Goal: Transaction & Acquisition: Purchase product/service

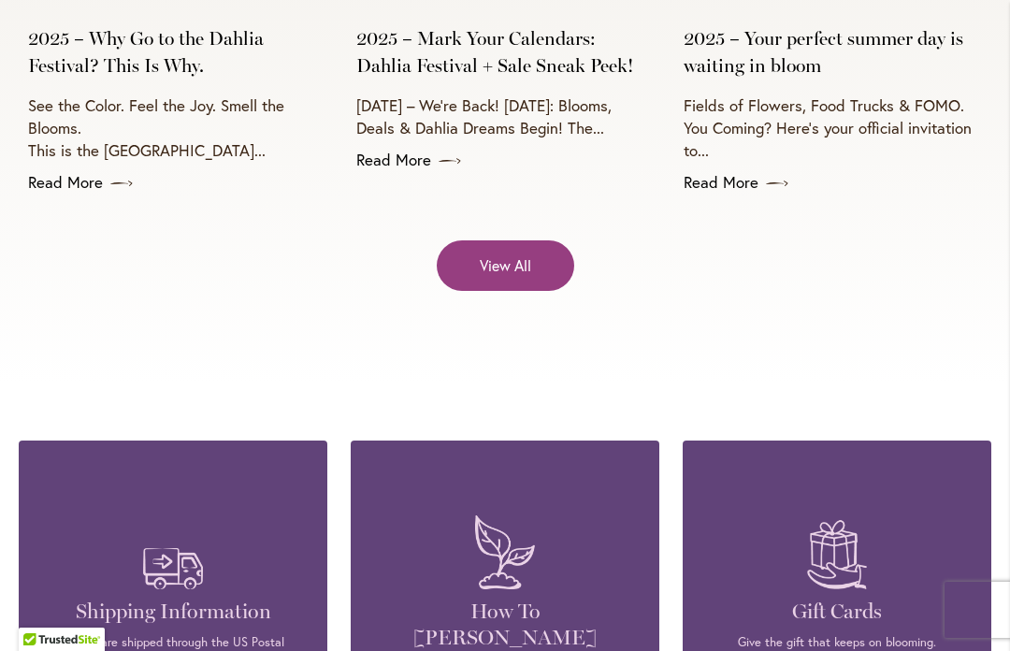
scroll to position [7697, 0]
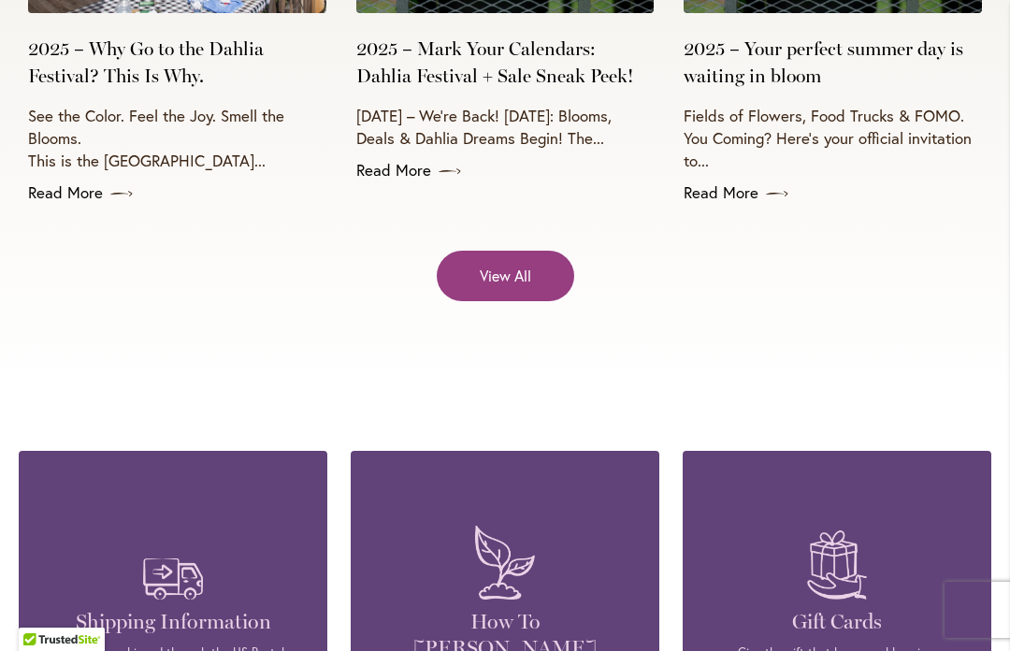
click at [544, 251] on link "View All" at bounding box center [506, 276] width 138 height 50
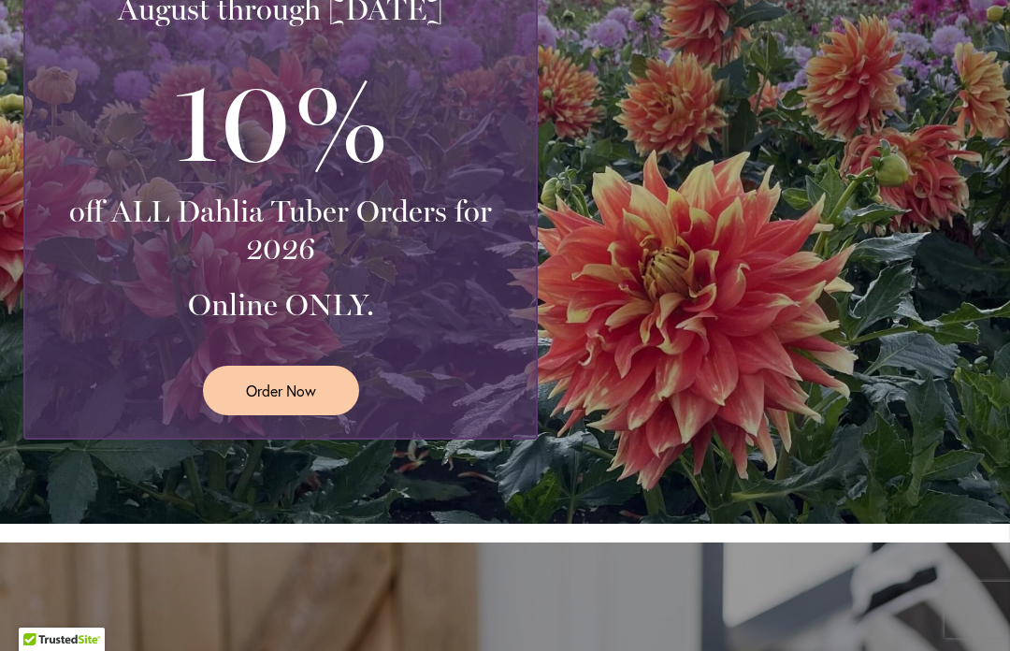
scroll to position [582, 0]
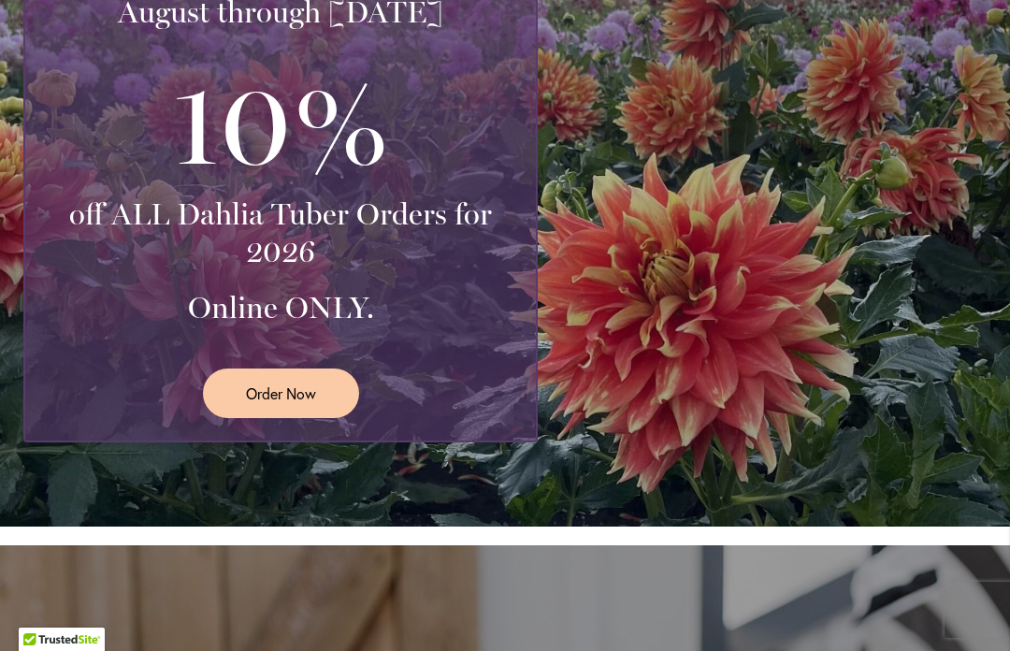
click at [311, 403] on link "Order Now" at bounding box center [281, 394] width 156 height 50
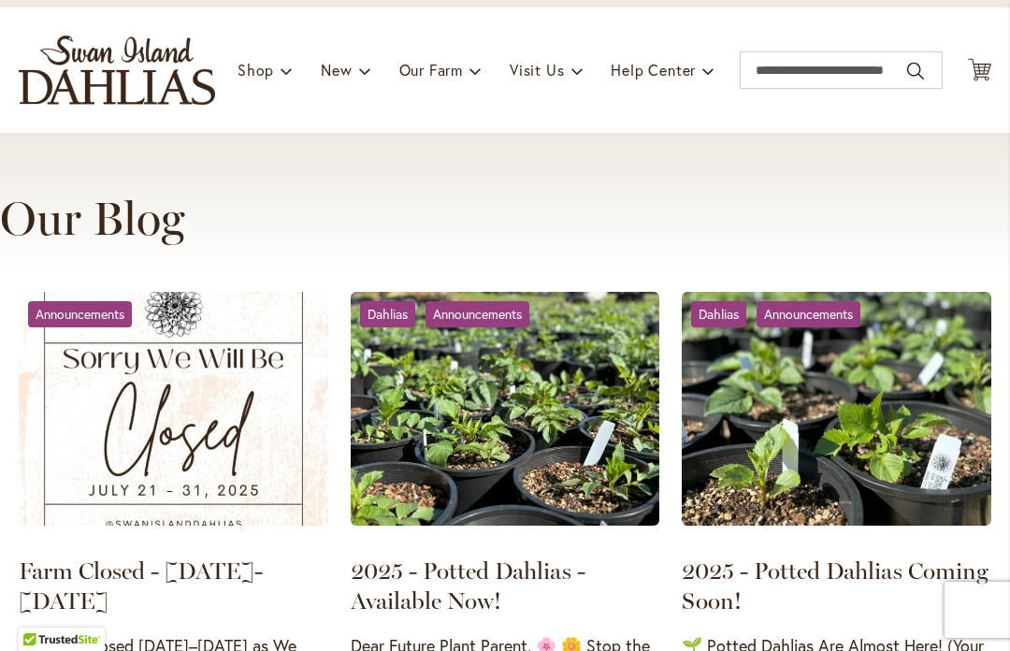
scroll to position [169, 0]
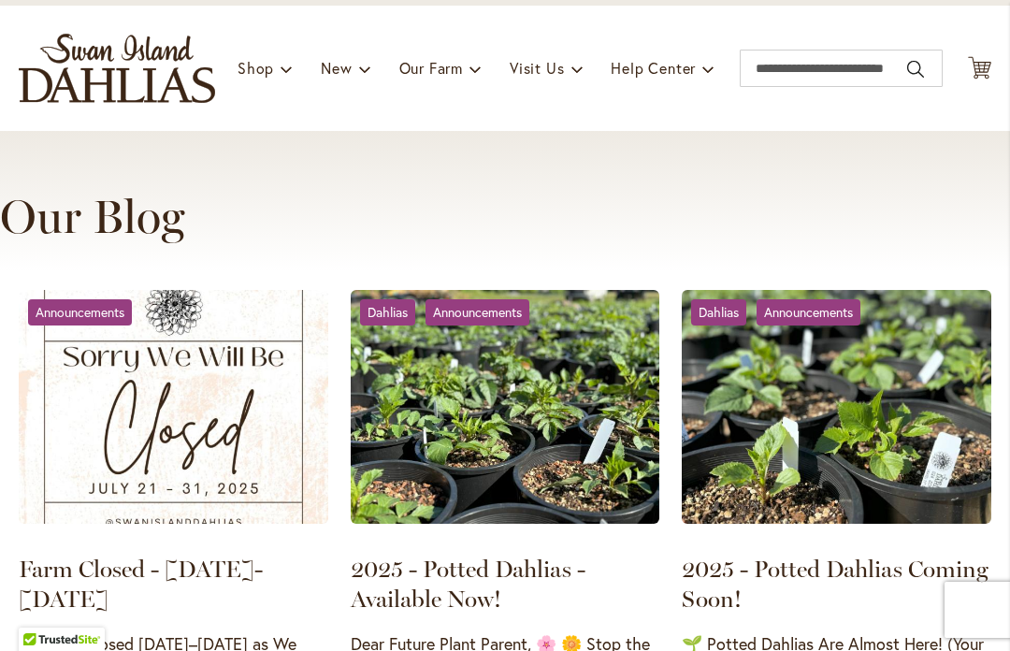
click at [947, 514] on img at bounding box center [837, 407] width 310 height 234
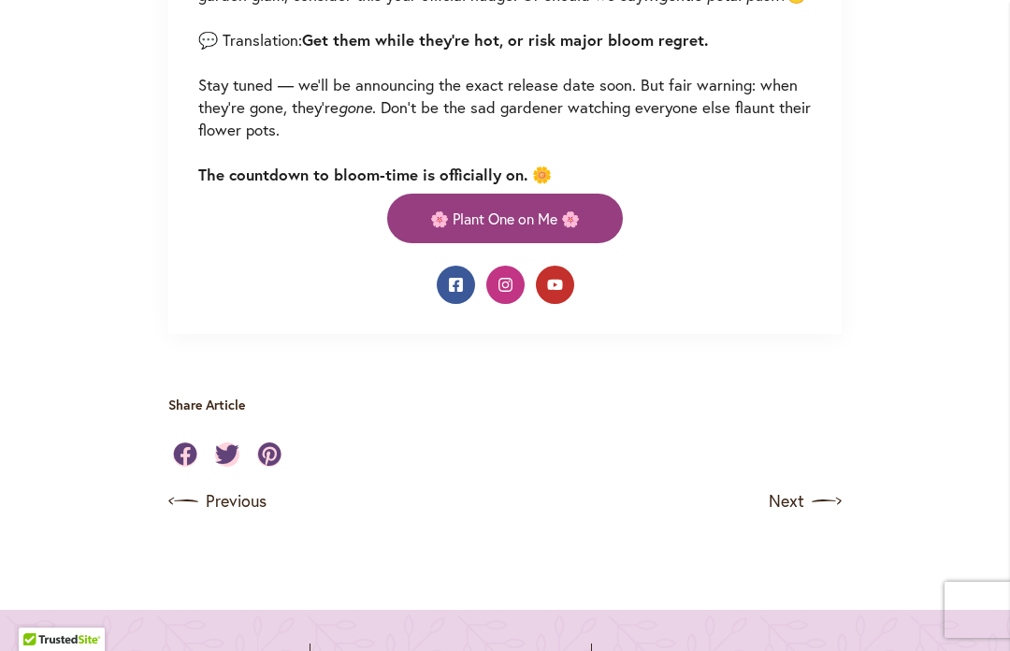
scroll to position [1575, 0]
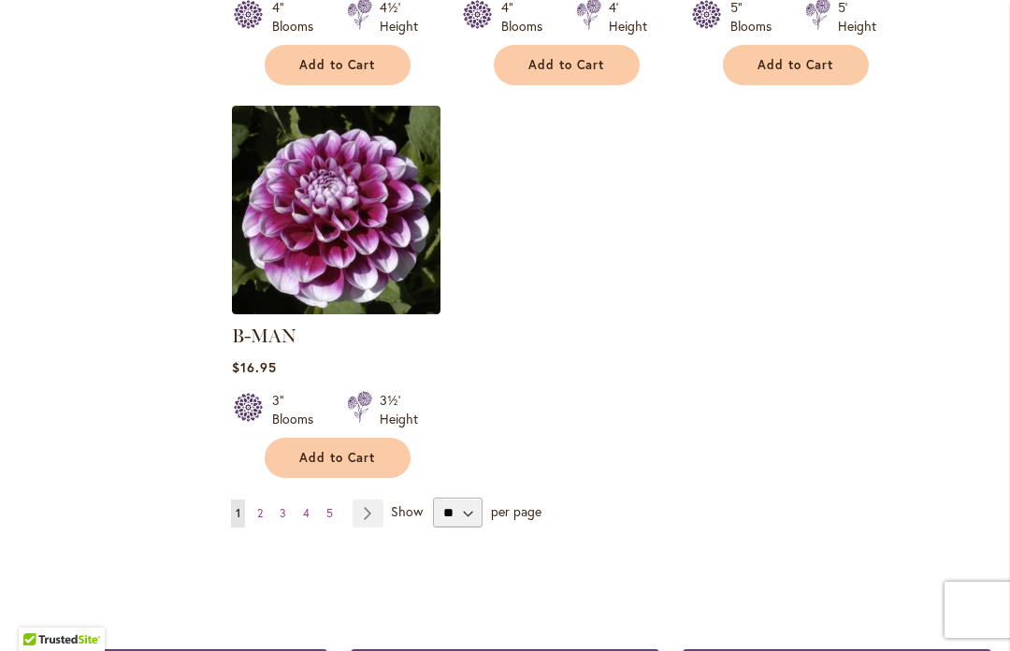
scroll to position [2389, 0]
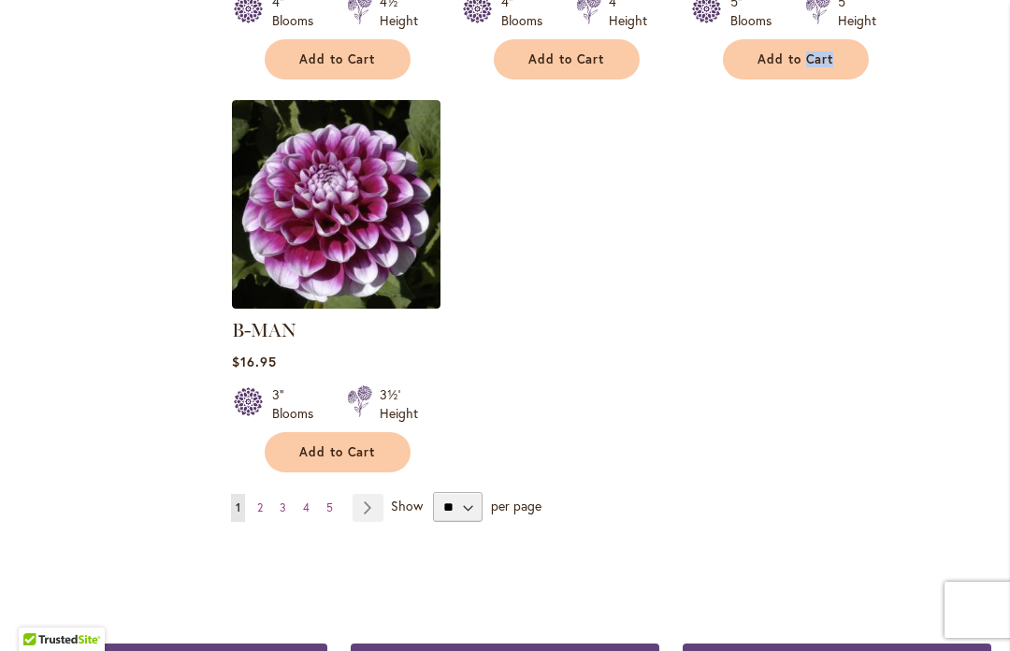
click at [265, 494] on link "Page 2" at bounding box center [260, 508] width 15 height 28
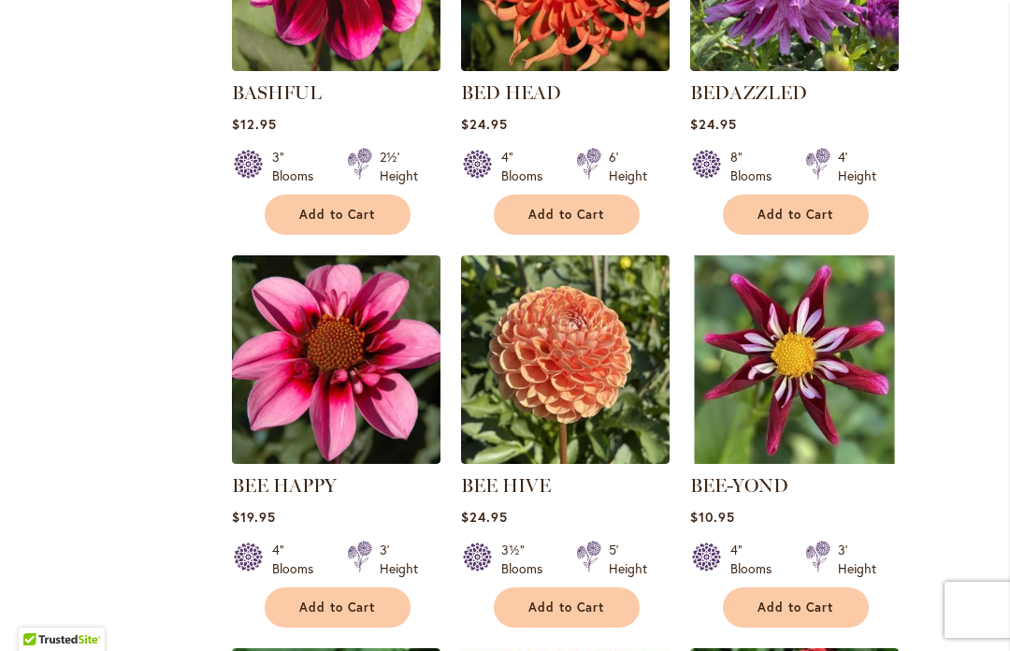
scroll to position [1413, 0]
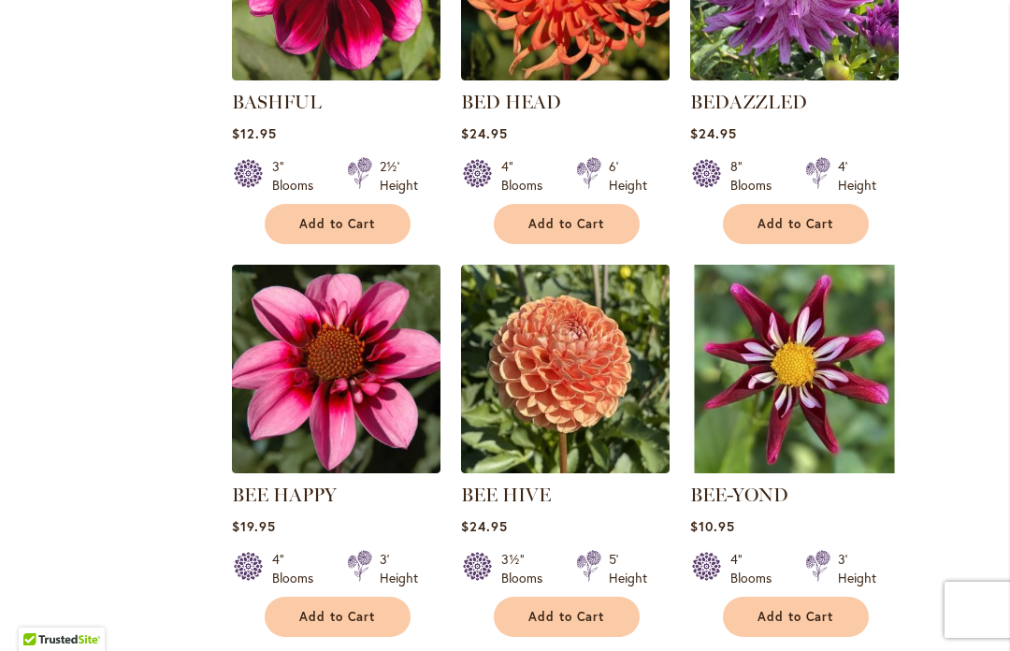
click at [1000, 395] on main "Home Shop All Dahlias New Best Sellers Staff Favorites Collections Best Cut Flo…" at bounding box center [505, 428] width 1007 height 3080
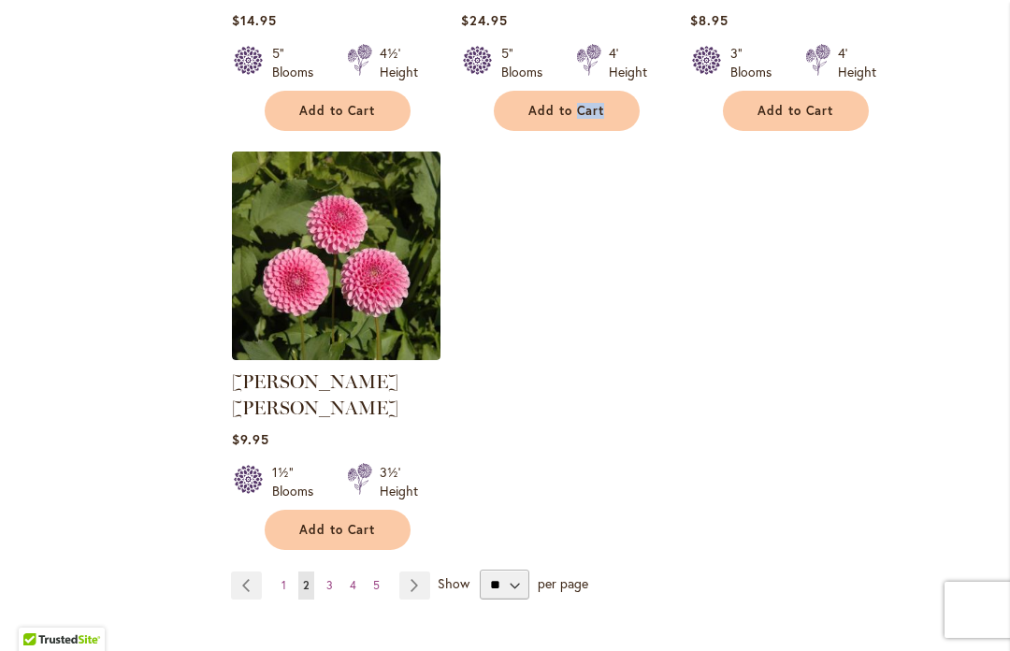
scroll to position [2321, 0]
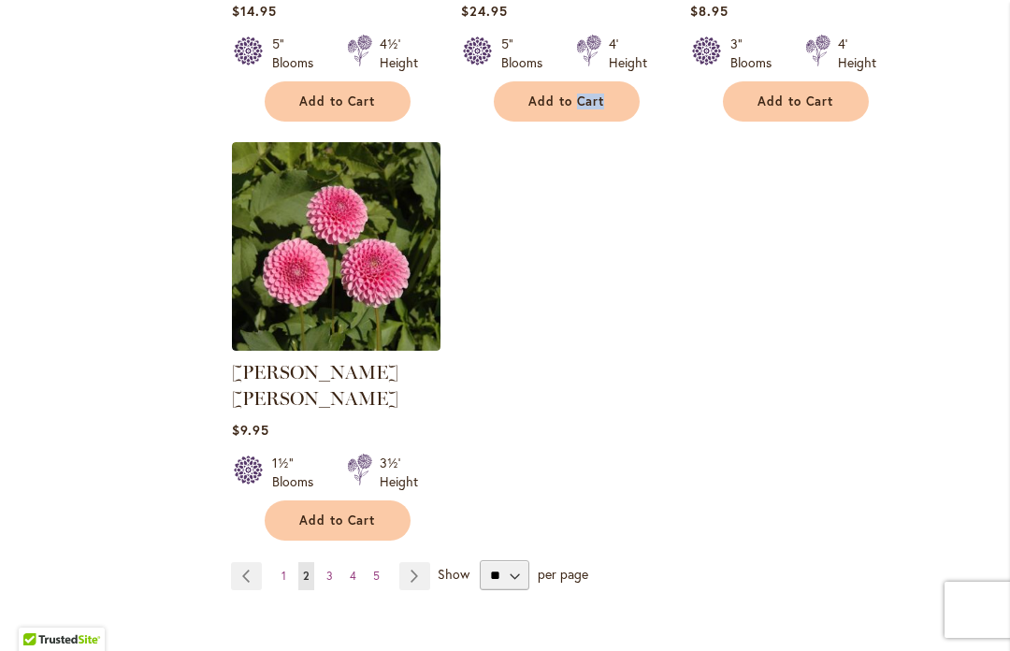
click at [329, 562] on link "Page 3" at bounding box center [330, 576] width 16 height 28
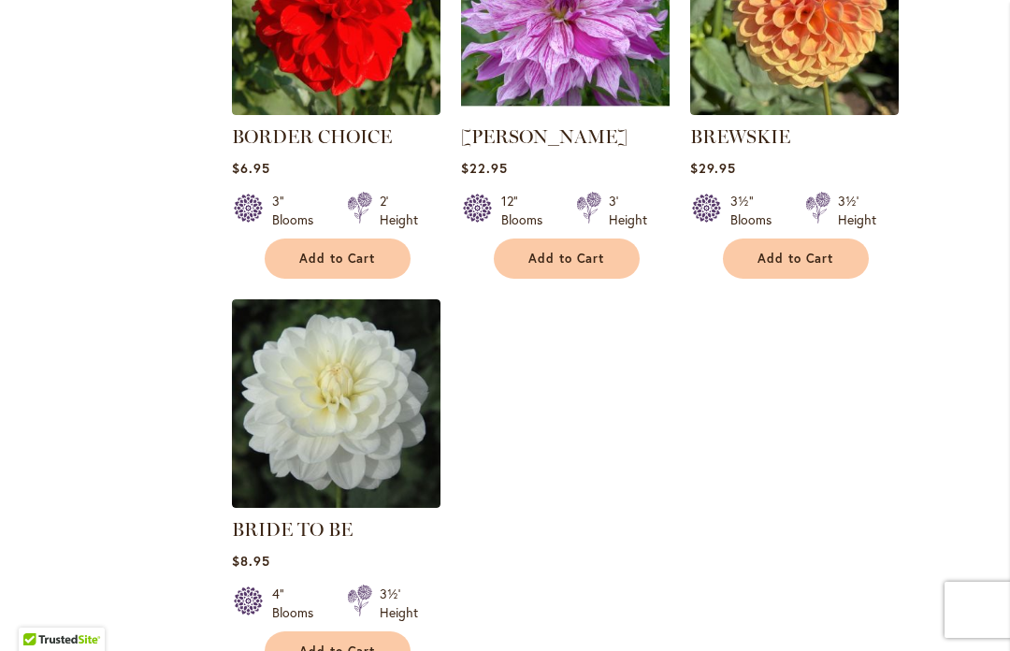
scroll to position [2231, 0]
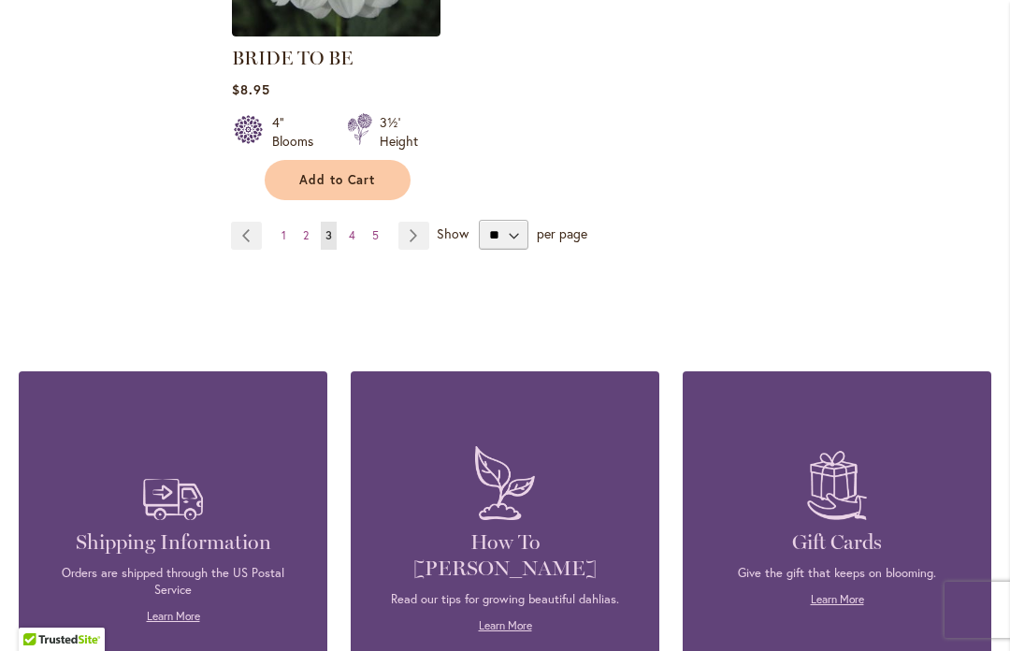
scroll to position [2639, 0]
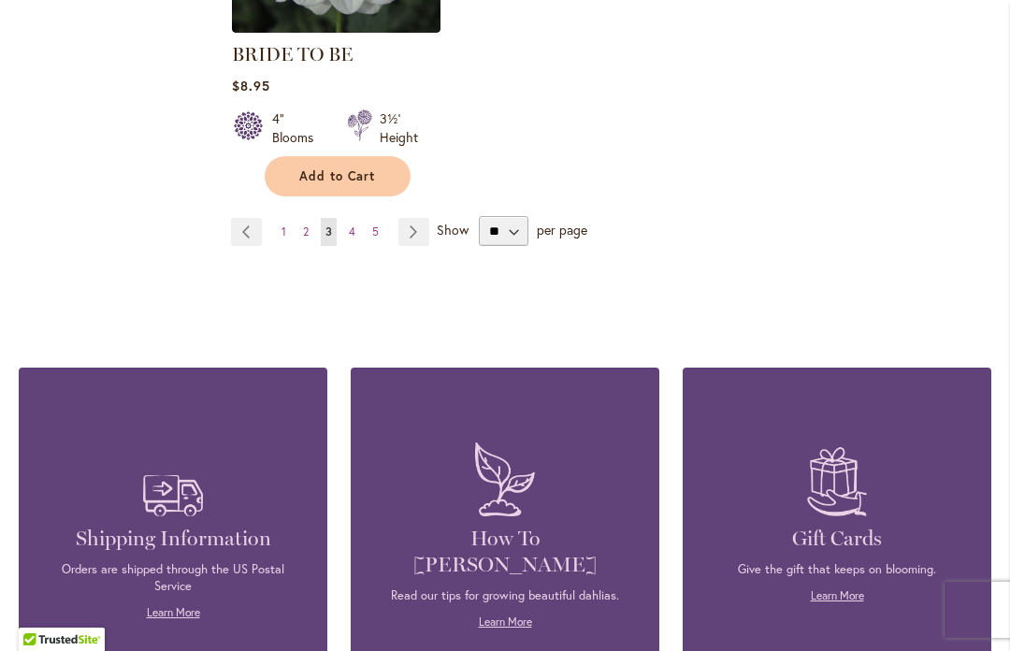
click at [358, 243] on link "Page 4" at bounding box center [352, 232] width 16 height 28
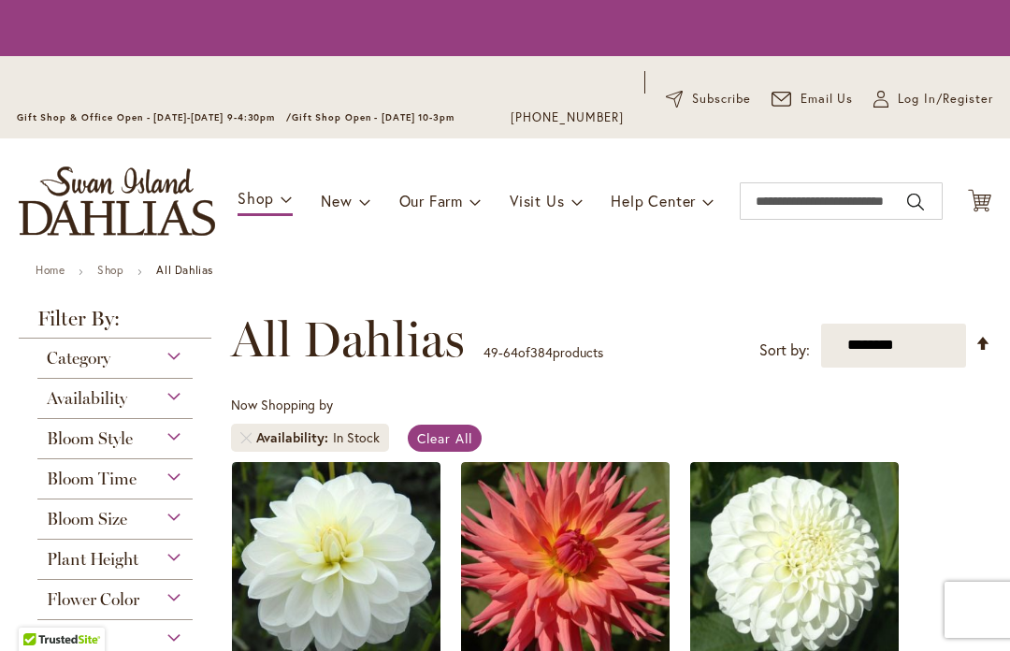
click at [354, 257] on div "Toggle Nav Shop Dahlia Tubers Collections Fresh Cut Dahlias Gardening Supplies …" at bounding box center [505, 200] width 1010 height 125
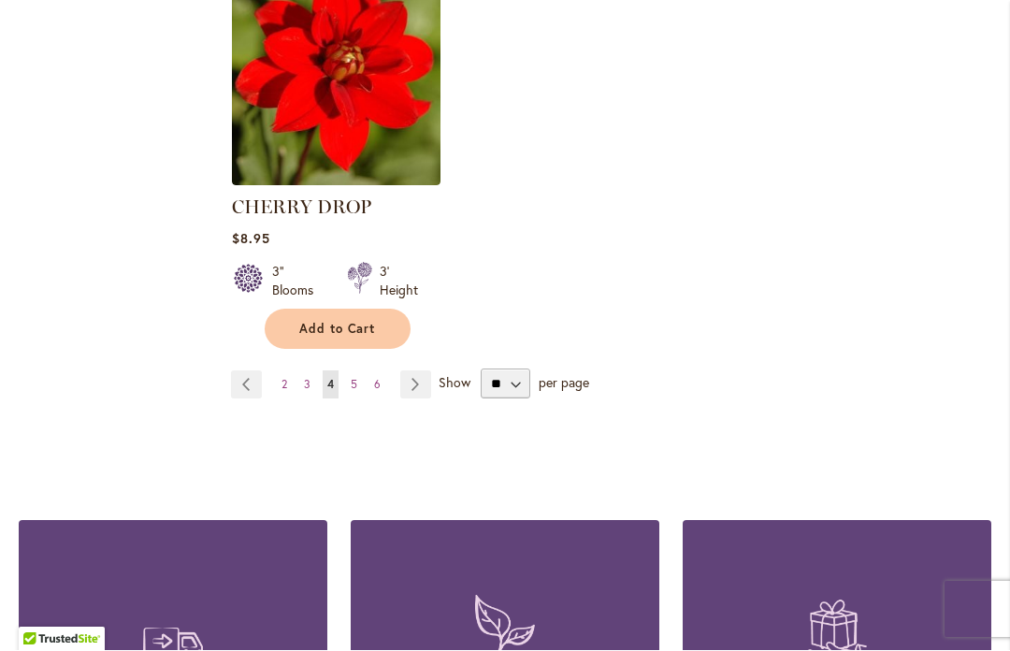
scroll to position [2513, 0]
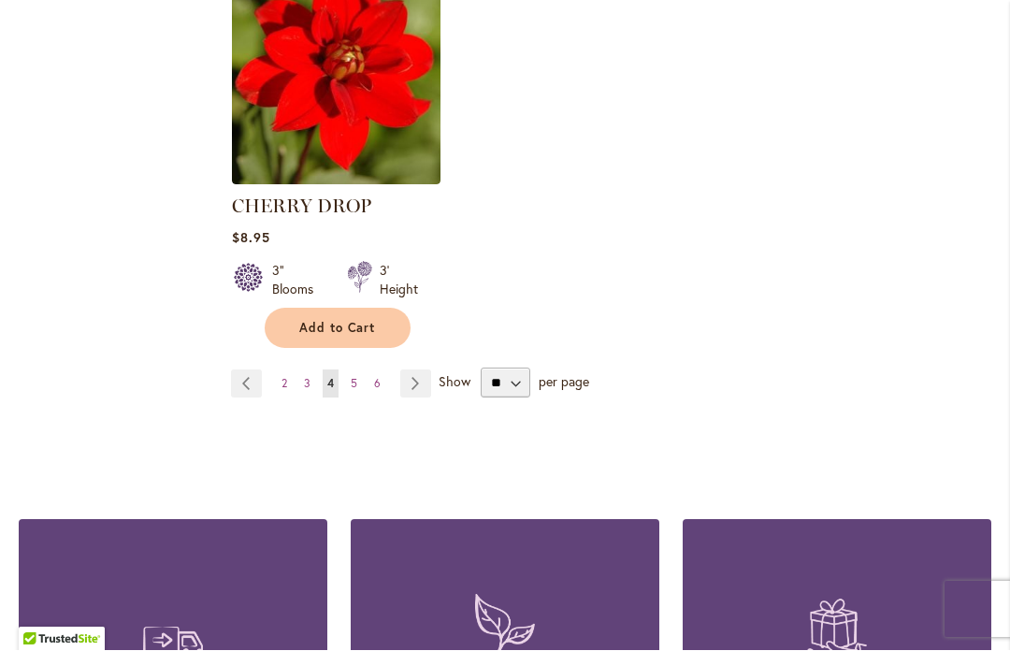
click at [361, 392] on link "Page 5" at bounding box center [354, 384] width 16 height 28
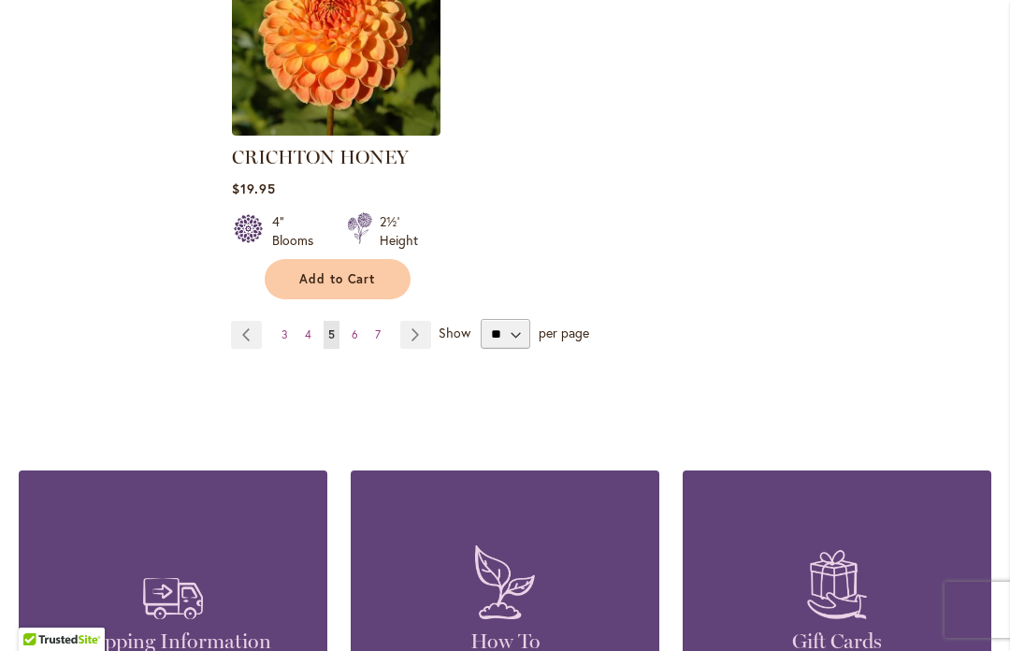
scroll to position [2616, 0]
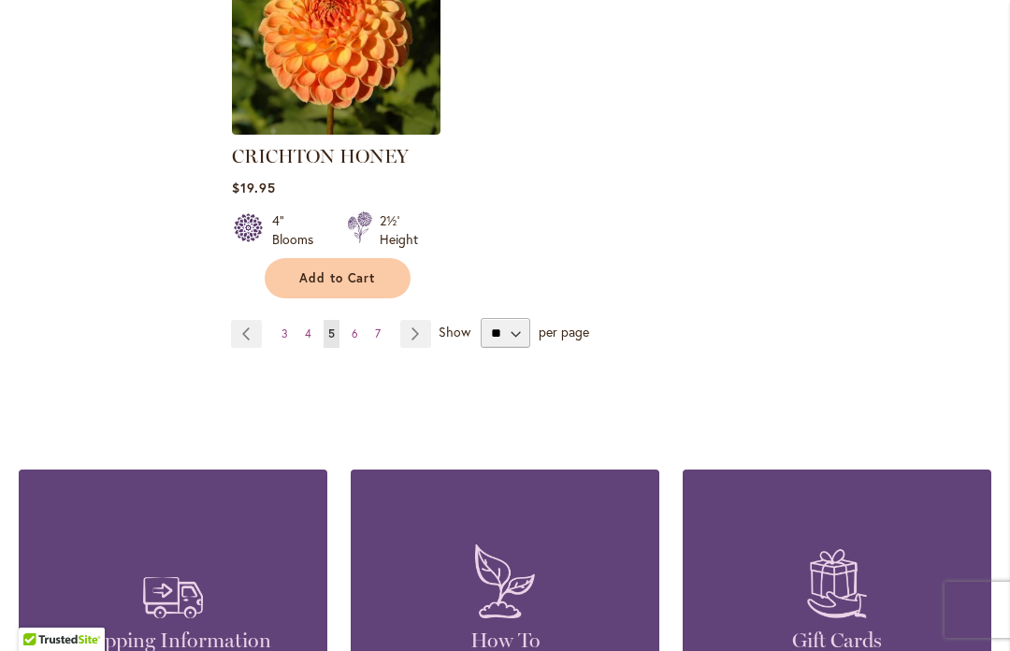
click at [354, 320] on link "Page 6" at bounding box center [355, 334] width 16 height 28
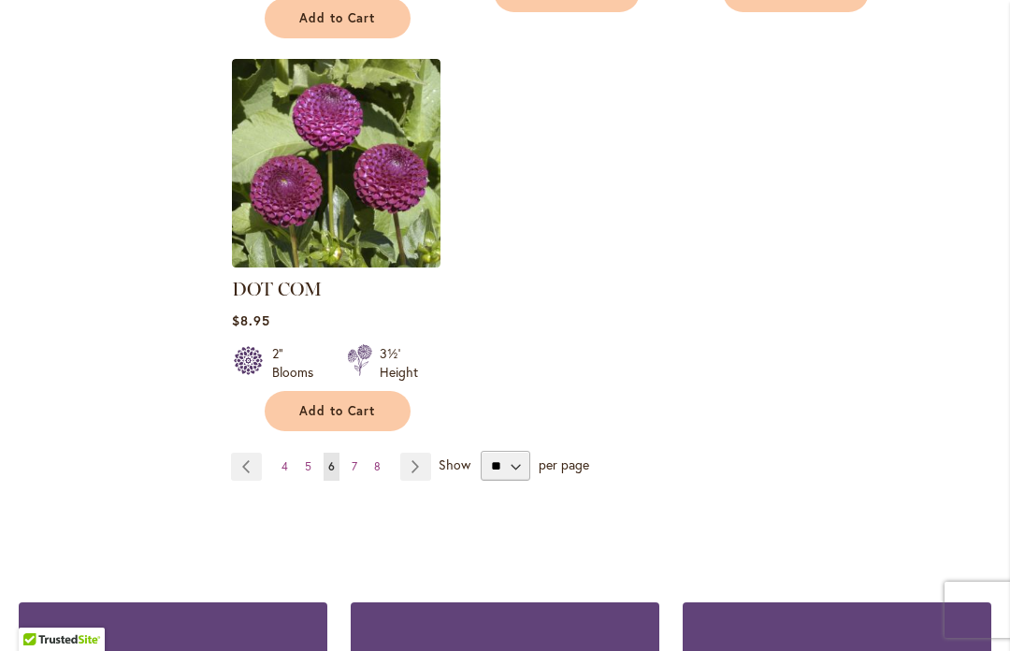
scroll to position [2482, 0]
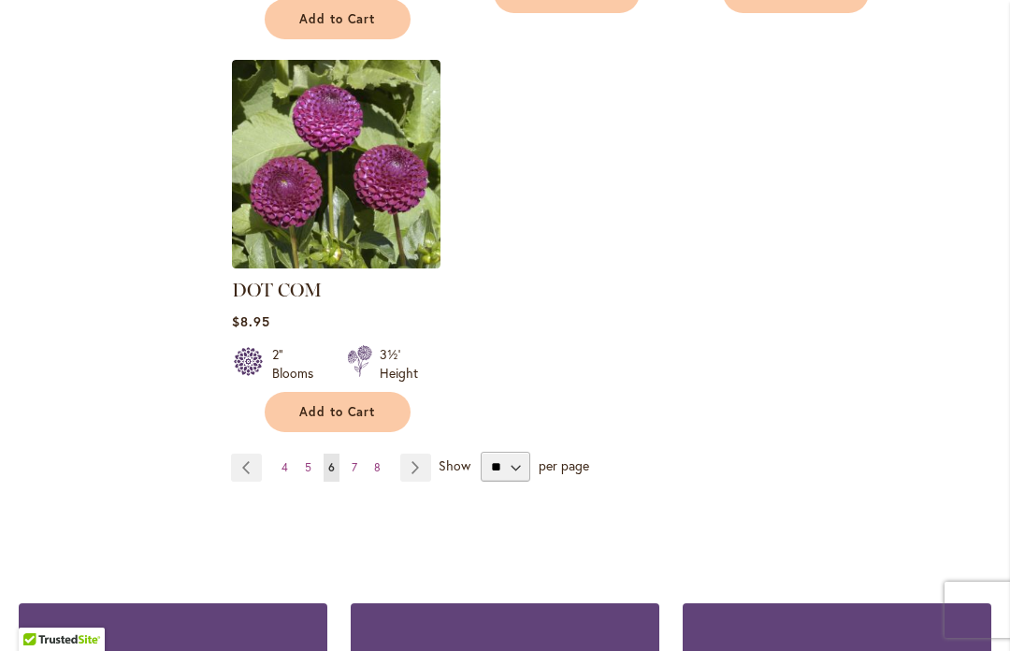
click at [353, 454] on link "Page 7" at bounding box center [354, 468] width 15 height 28
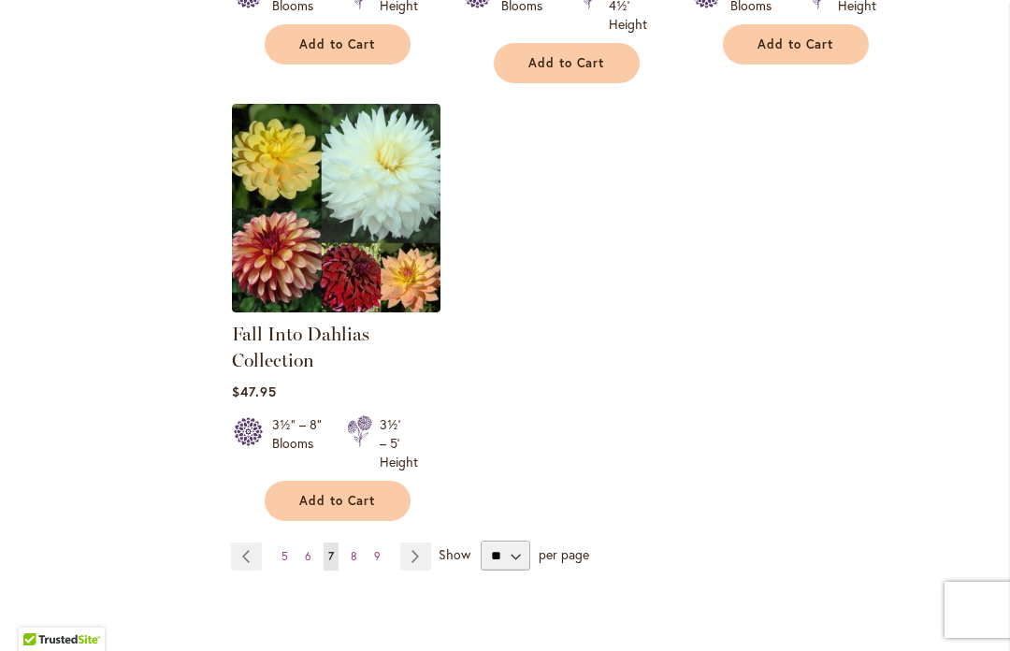
scroll to position [2382, 0]
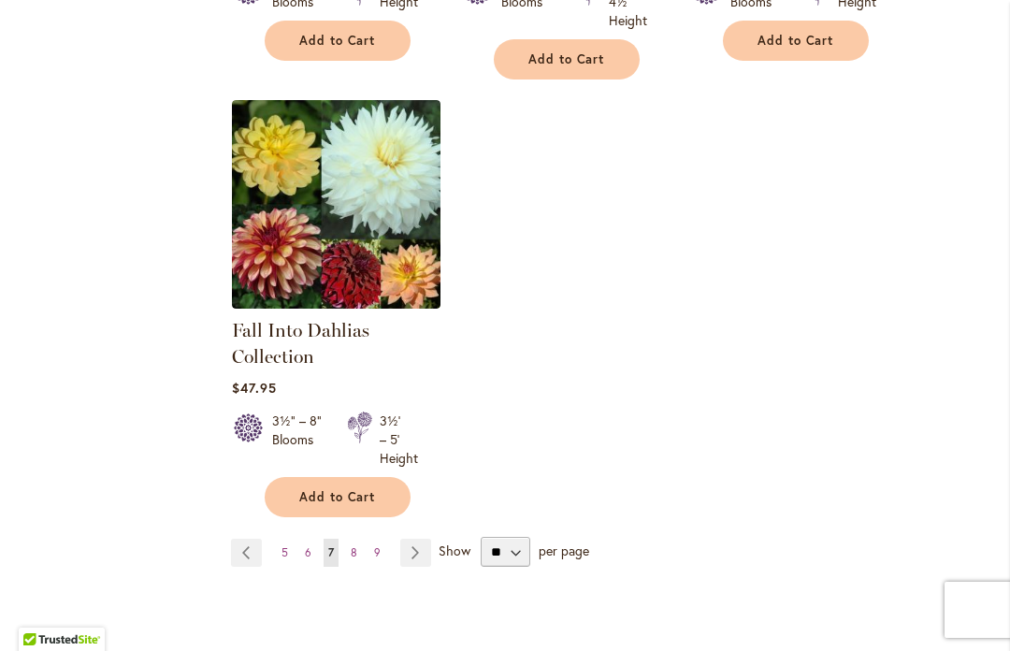
click at [354, 564] on link "Page 8" at bounding box center [354, 553] width 16 height 28
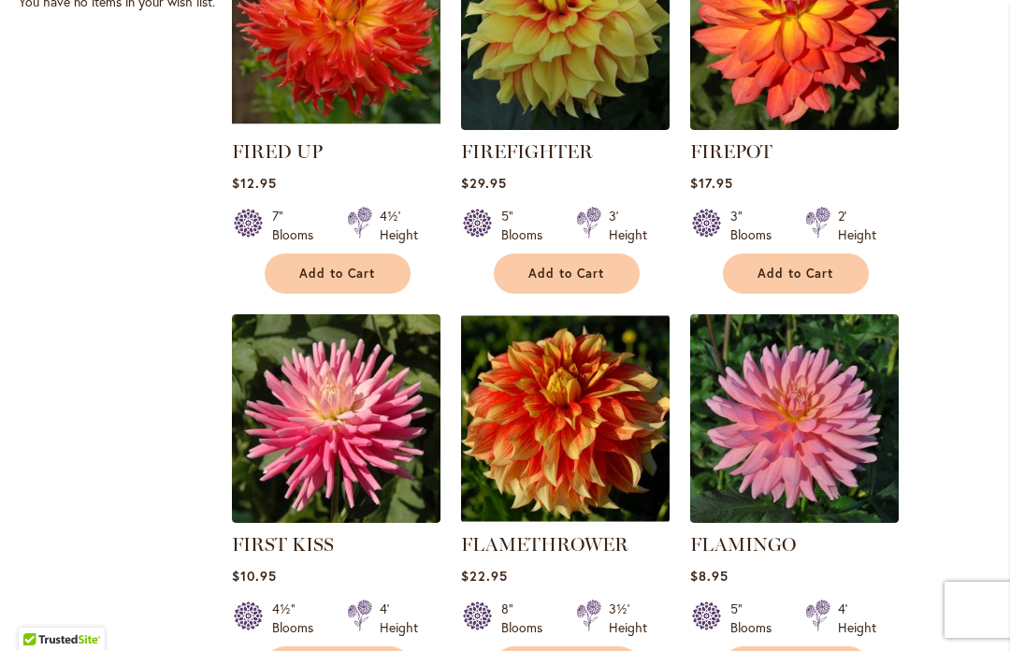
scroll to position [1006, 0]
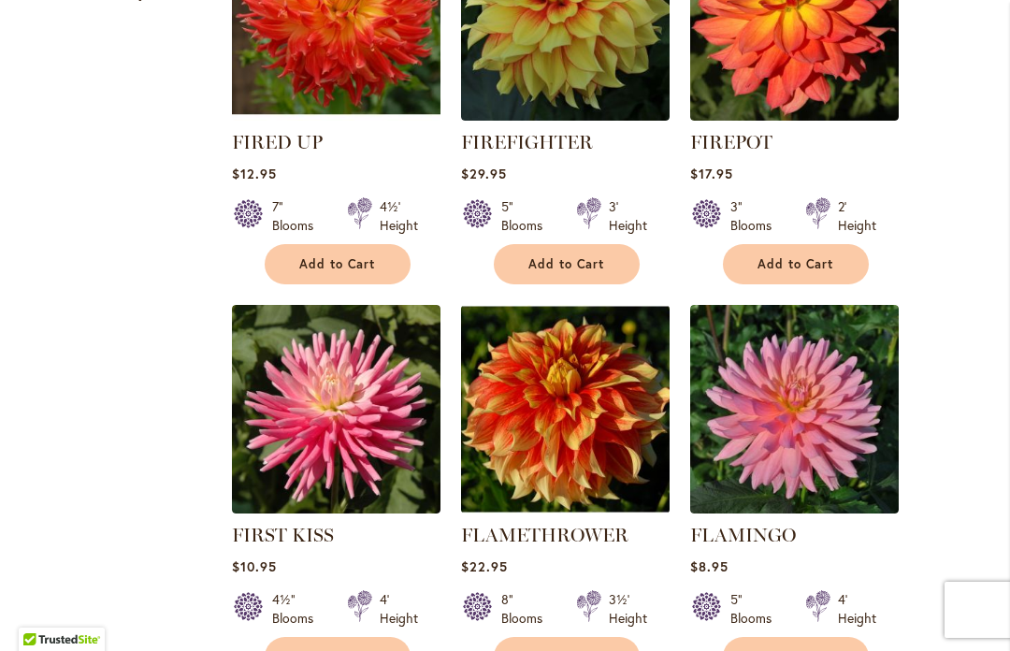
click at [618, 424] on img at bounding box center [565, 409] width 209 height 209
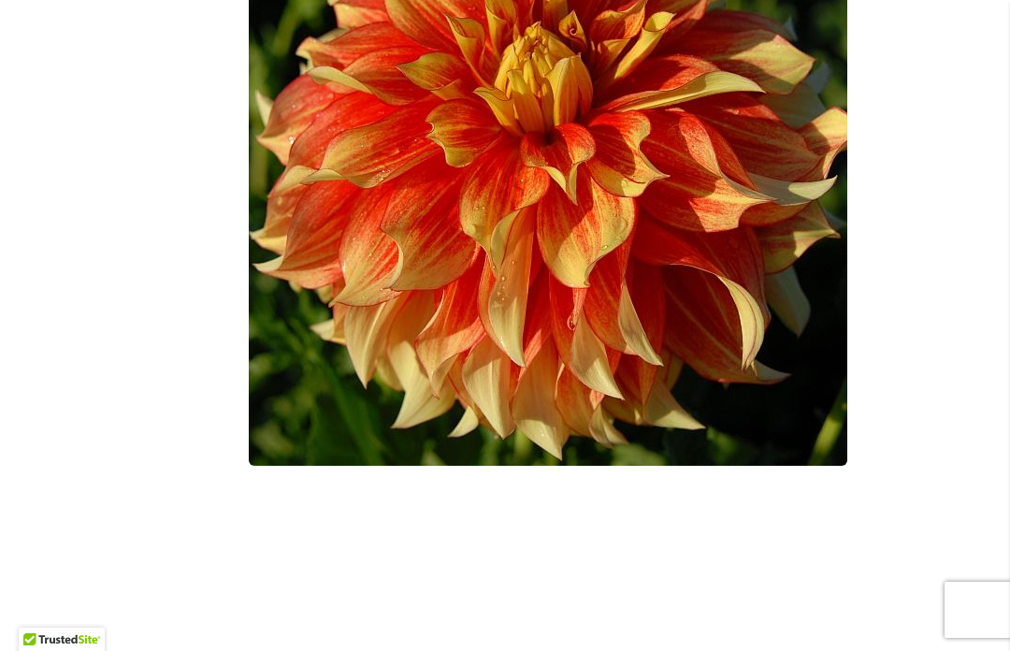
scroll to position [684, 0]
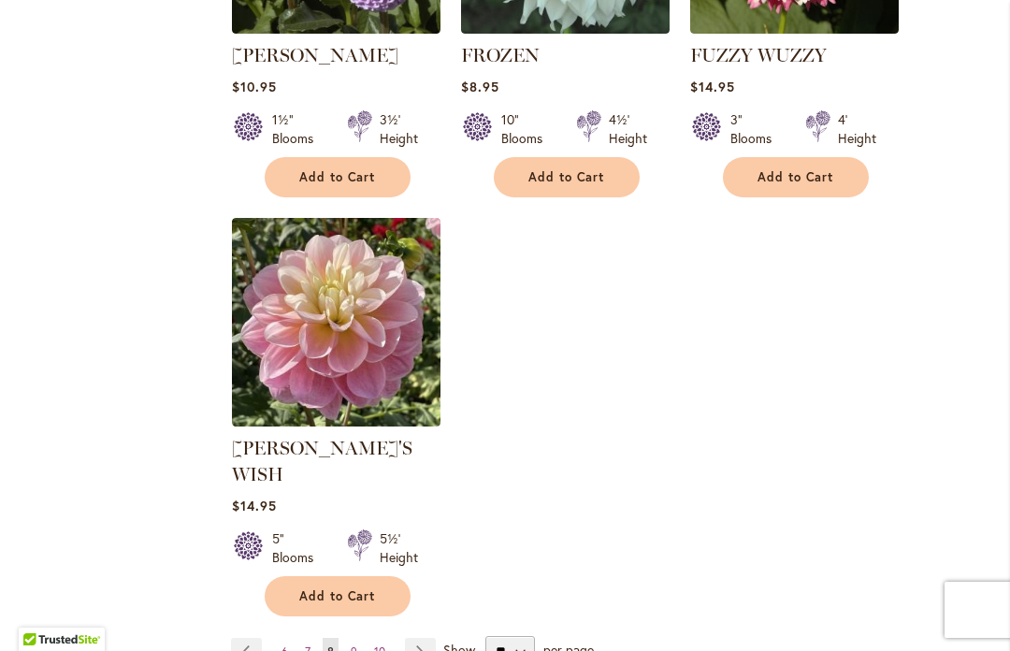
scroll to position [2325, 0]
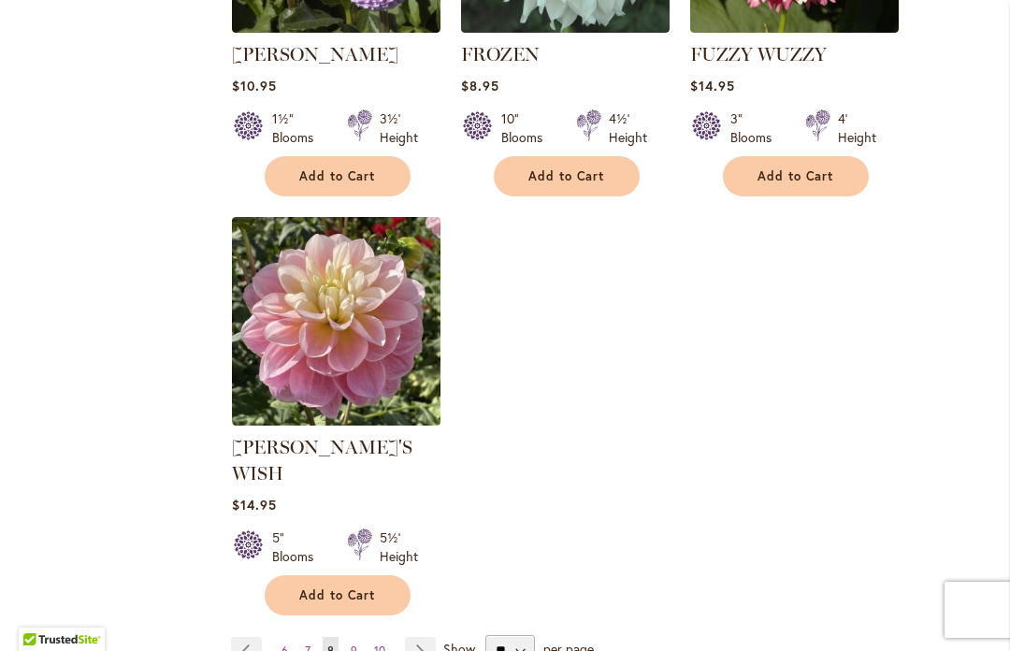
click at [351, 637] on link "Page 9" at bounding box center [354, 651] width 16 height 28
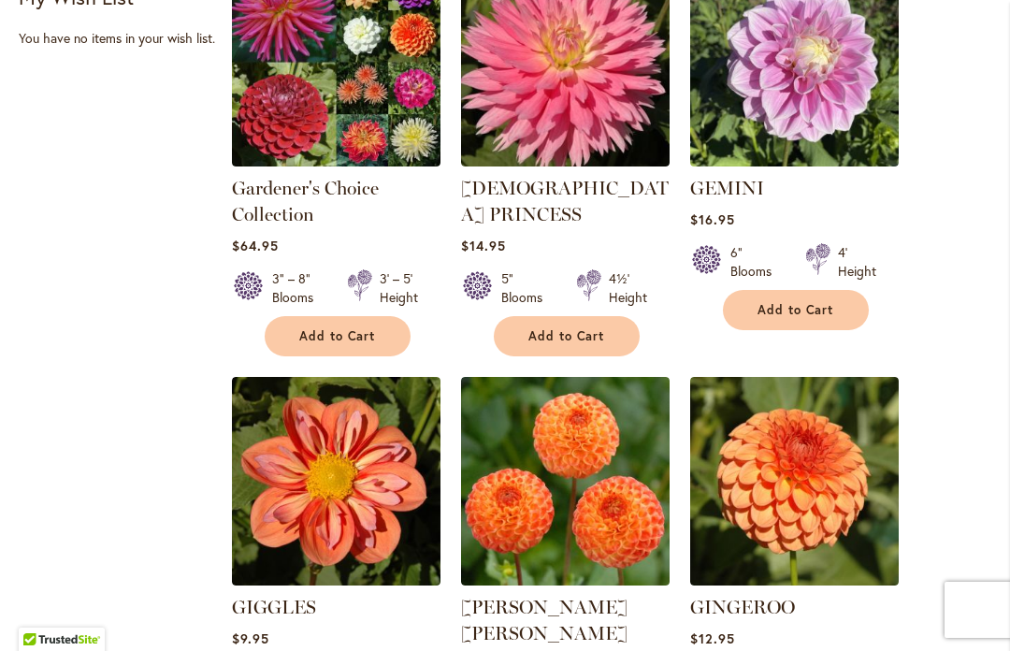
scroll to position [985, 0]
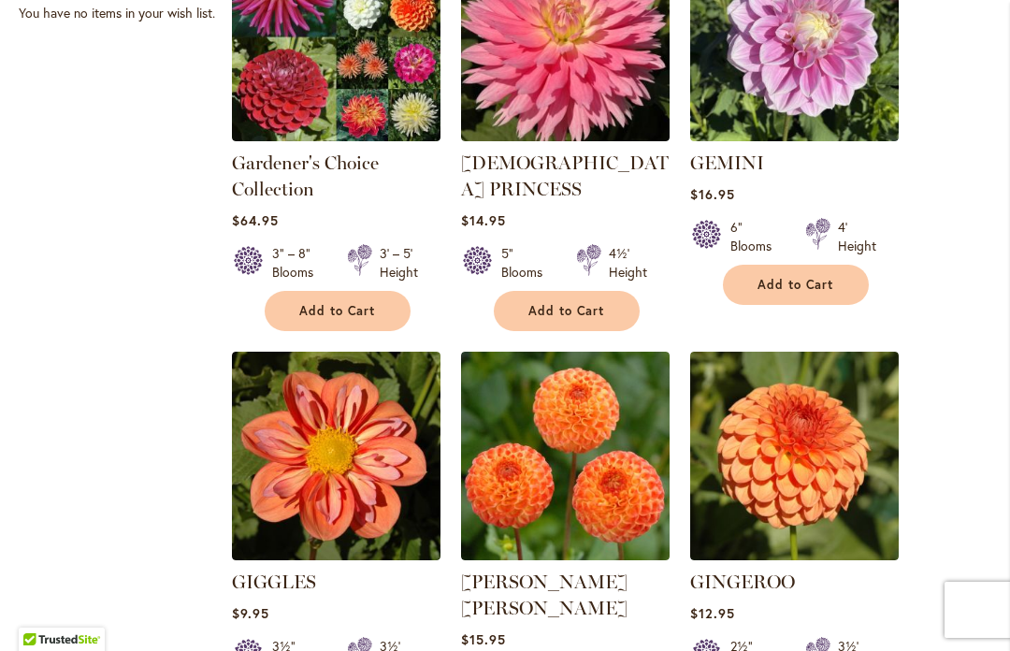
click at [899, 352] on img at bounding box center [794, 456] width 209 height 209
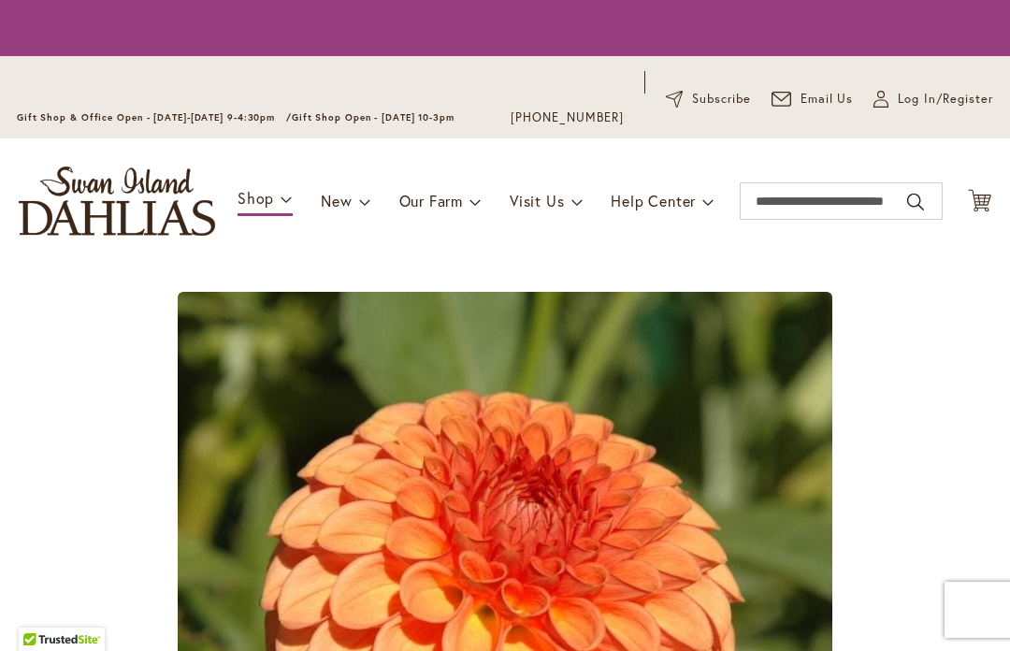
click at [901, 340] on div at bounding box center [505, 619] width 973 height 655
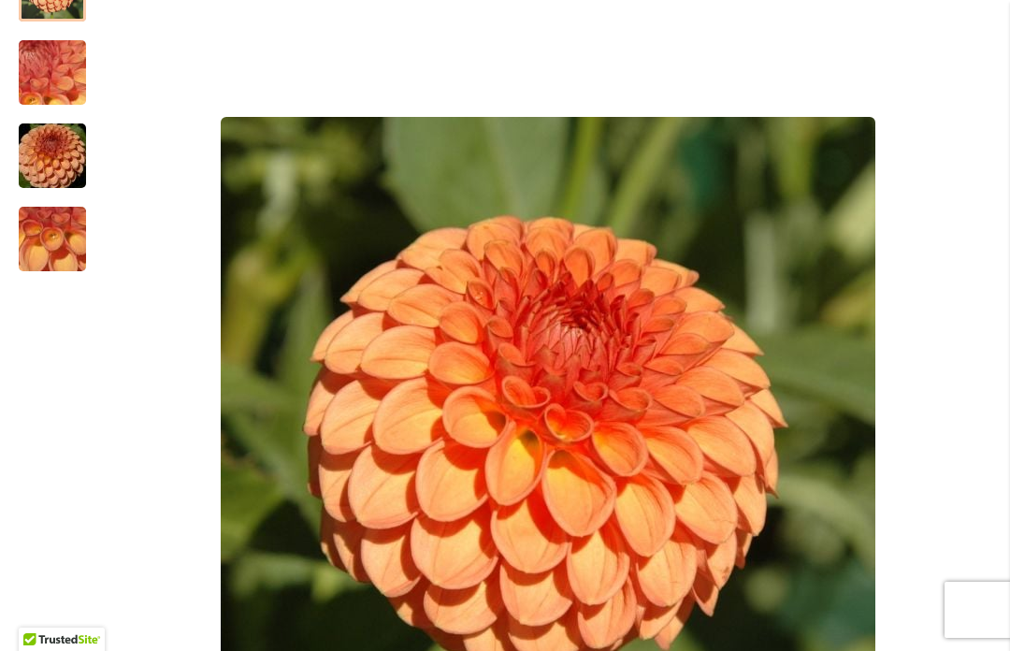
scroll to position [415, 0]
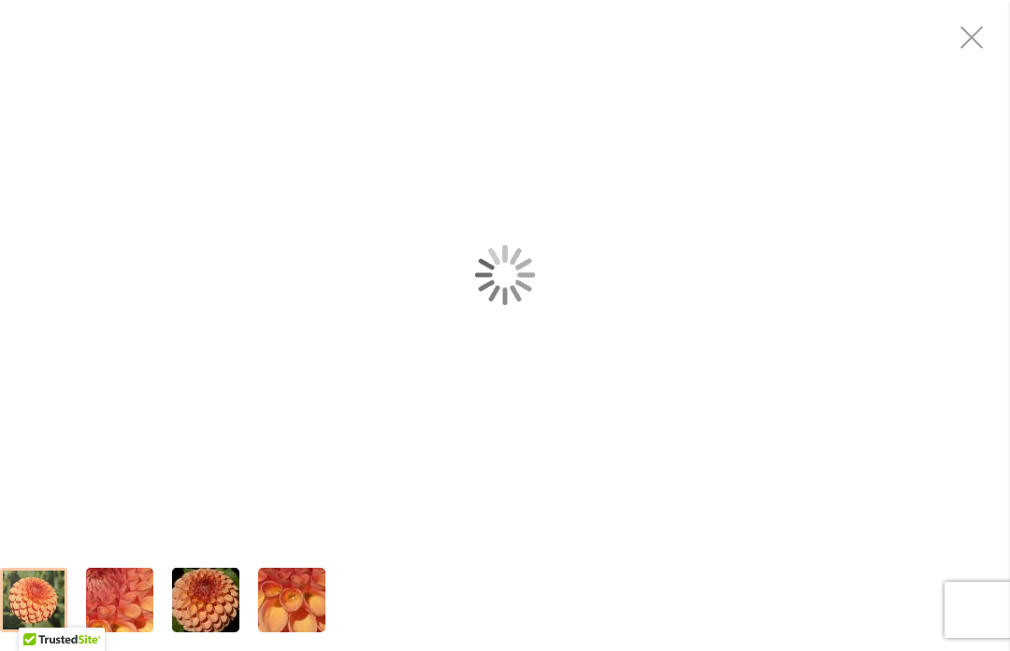
click at [901, 315] on div "GINGEROO" at bounding box center [505, 274] width 1010 height 549
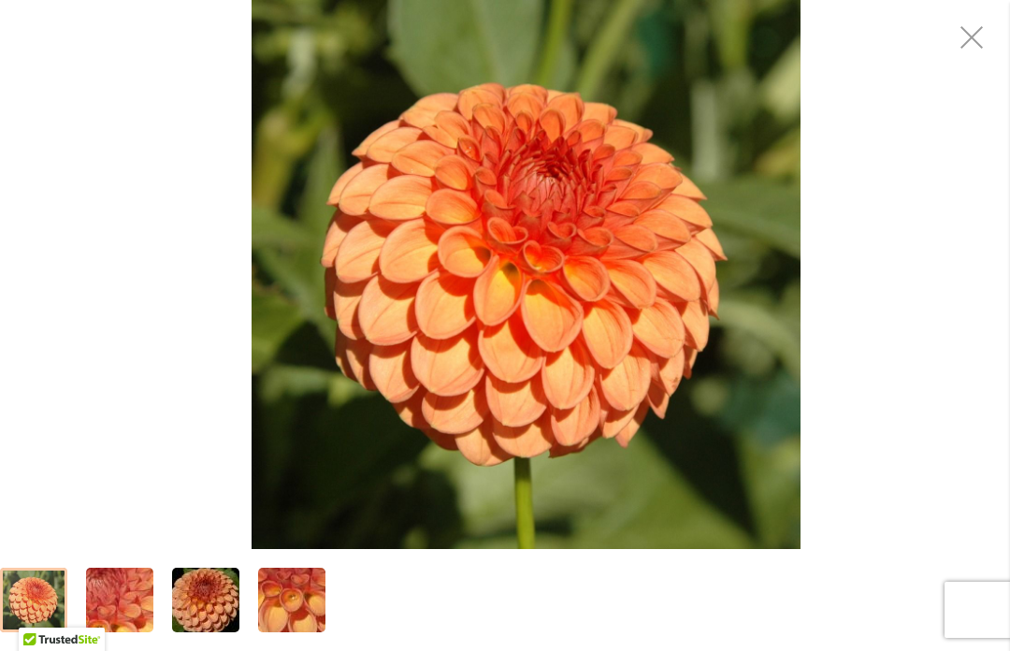
click at [955, 244] on div "GINGEROO" at bounding box center [526, 274] width 1010 height 549
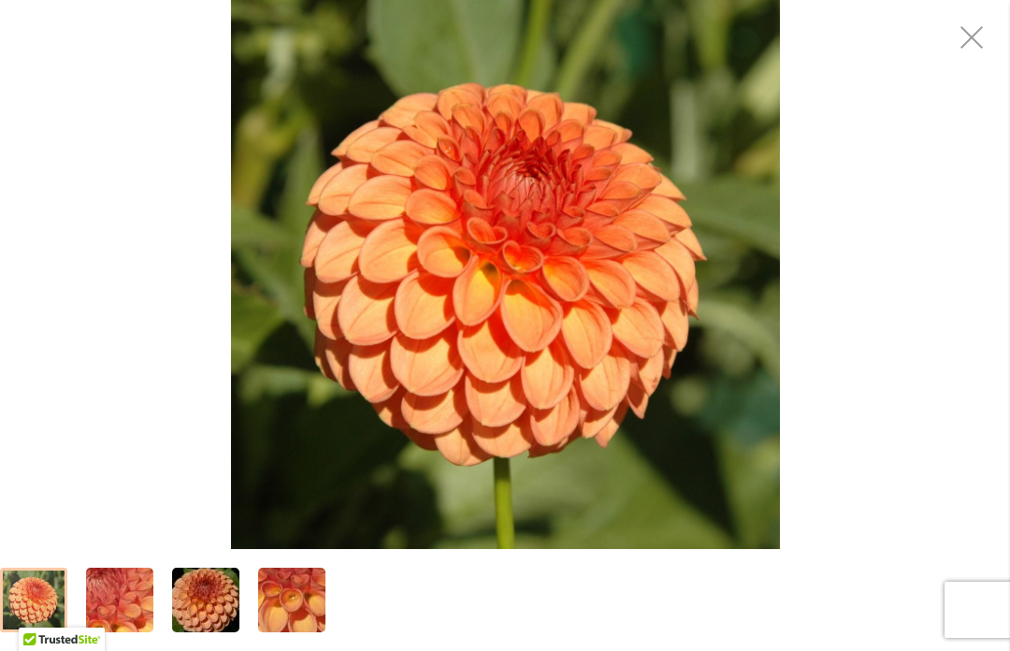
click at [1008, 283] on div "GINGEROO" at bounding box center [505, 274] width 1010 height 549
